Goal: Information Seeking & Learning: Check status

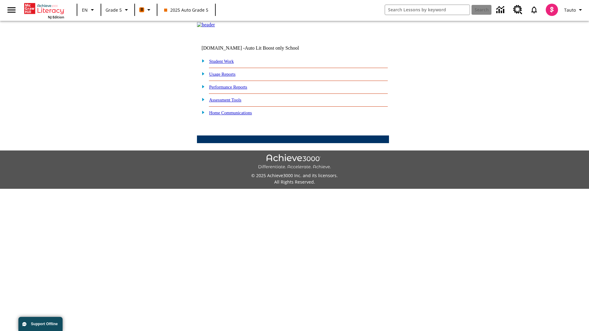
click at [234, 90] on link "Performance Reports" at bounding box center [228, 87] width 38 height 5
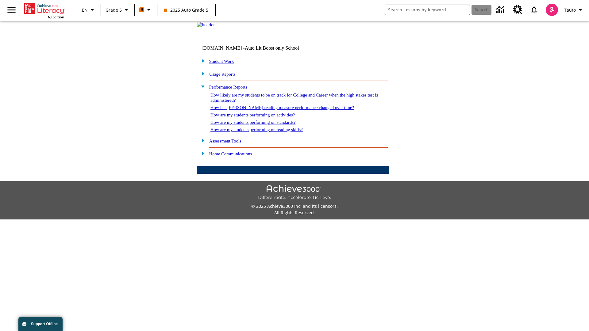
click at [258, 117] on link "How are my students performing on activities?" at bounding box center [252, 114] width 84 height 5
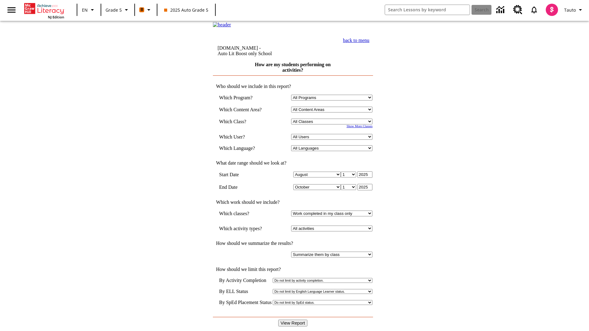
click at [333, 124] on select "Select a Class: All Classes 2025 Auto Grade 5 OL 2025 Auto Grade 6" at bounding box center [331, 122] width 81 height 6
select select "11133131"
